Goal: Task Accomplishment & Management: Manage account settings

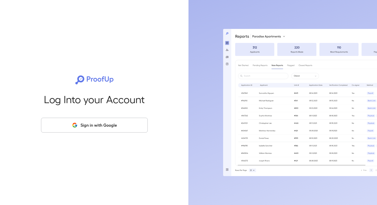
click at [117, 123] on button "Sign in with Google" at bounding box center [94, 125] width 107 height 15
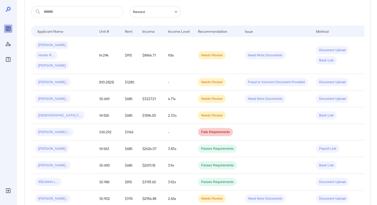
scroll to position [86, 0]
click at [209, 78] on div "Needs Review" at bounding box center [212, 82] width 28 height 8
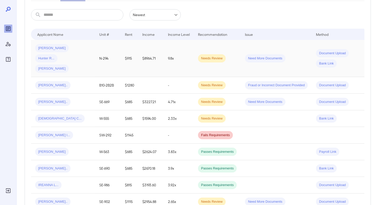
scroll to position [87, 0]
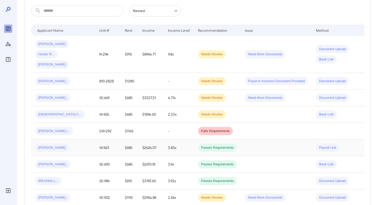
click at [62, 144] on div "[PERSON_NAME]" at bounding box center [63, 148] width 56 height 8
